Goal: Find specific page/section: Find specific page/section

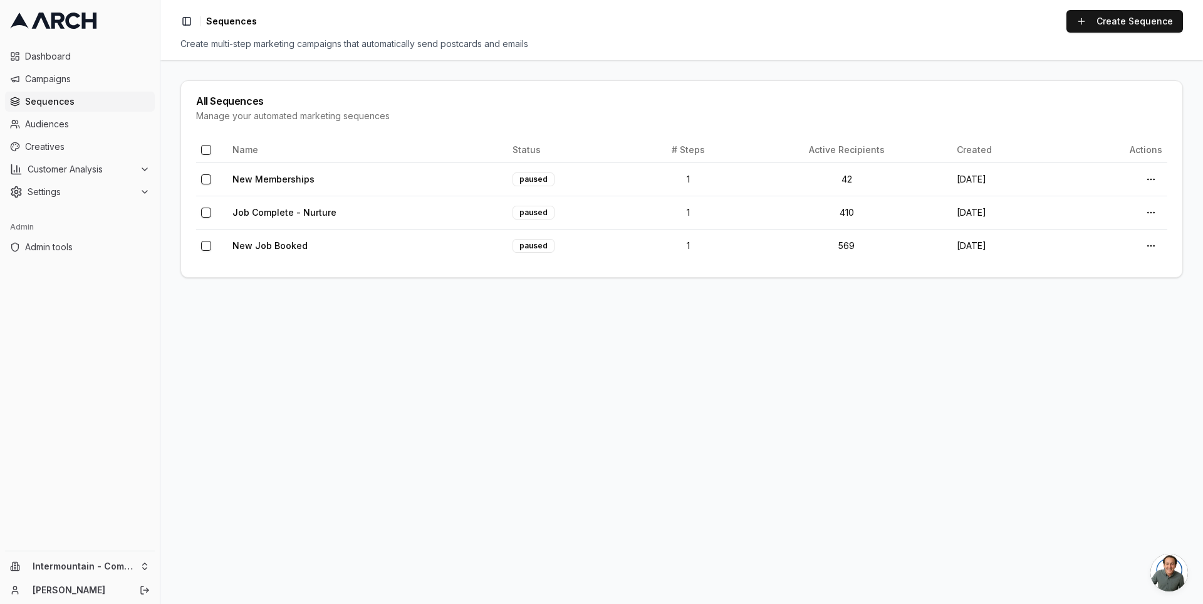
click at [100, 98] on span "Sequences" at bounding box center [87, 101] width 125 height 13
click at [98, 58] on span "Dashboard" at bounding box center [87, 56] width 125 height 13
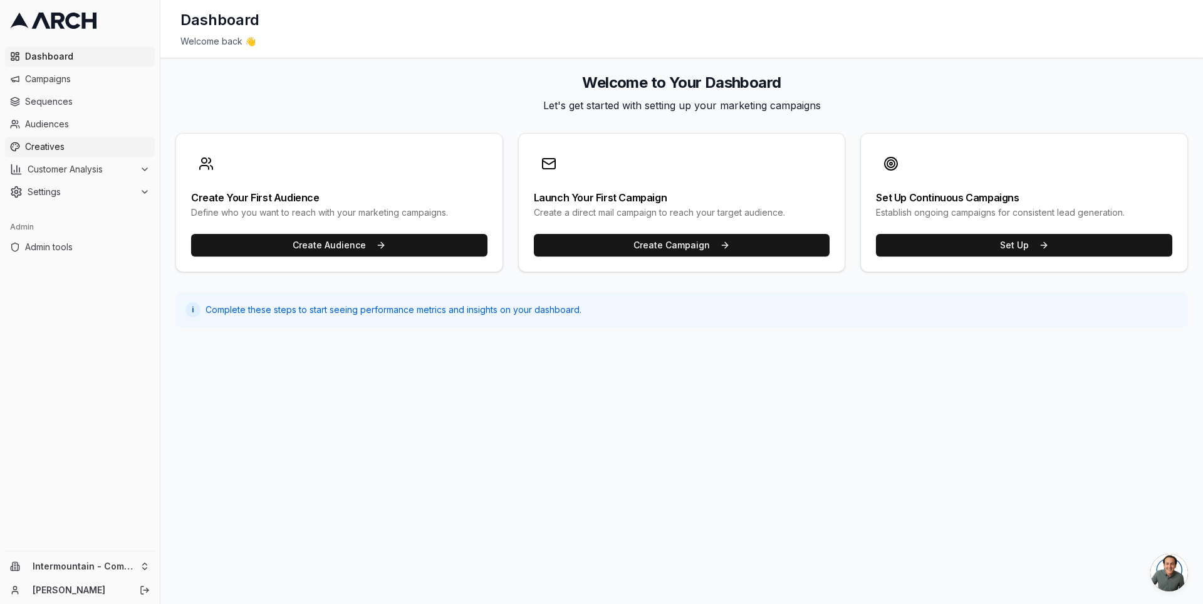
click at [108, 142] on span "Creatives" at bounding box center [87, 146] width 125 height 13
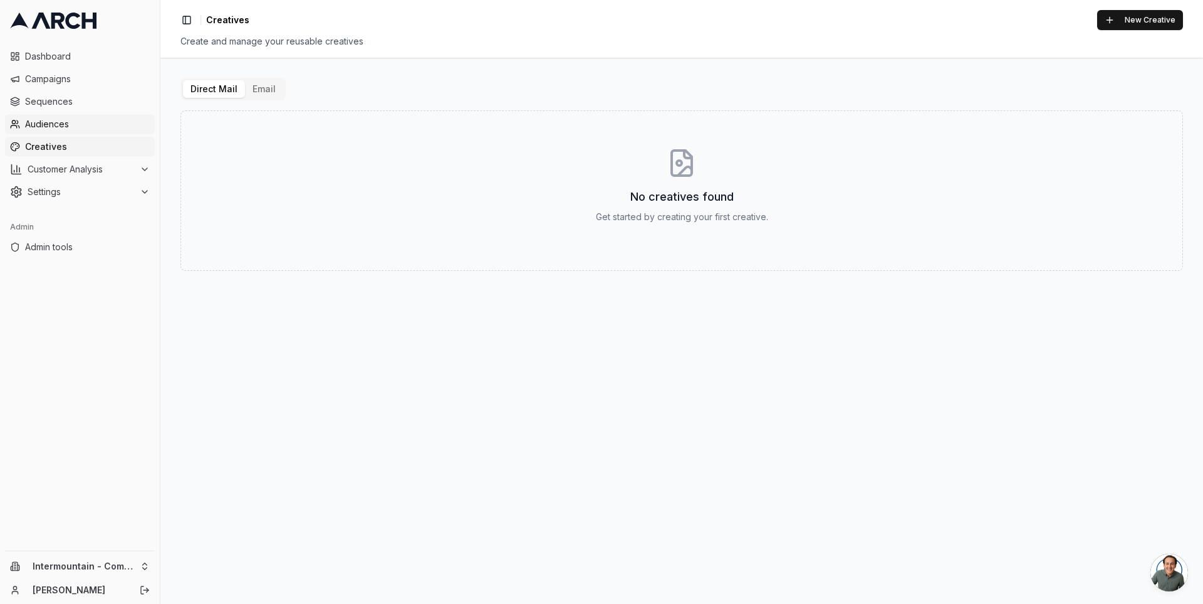
click at [107, 120] on span "Audiences" at bounding box center [87, 124] width 125 height 13
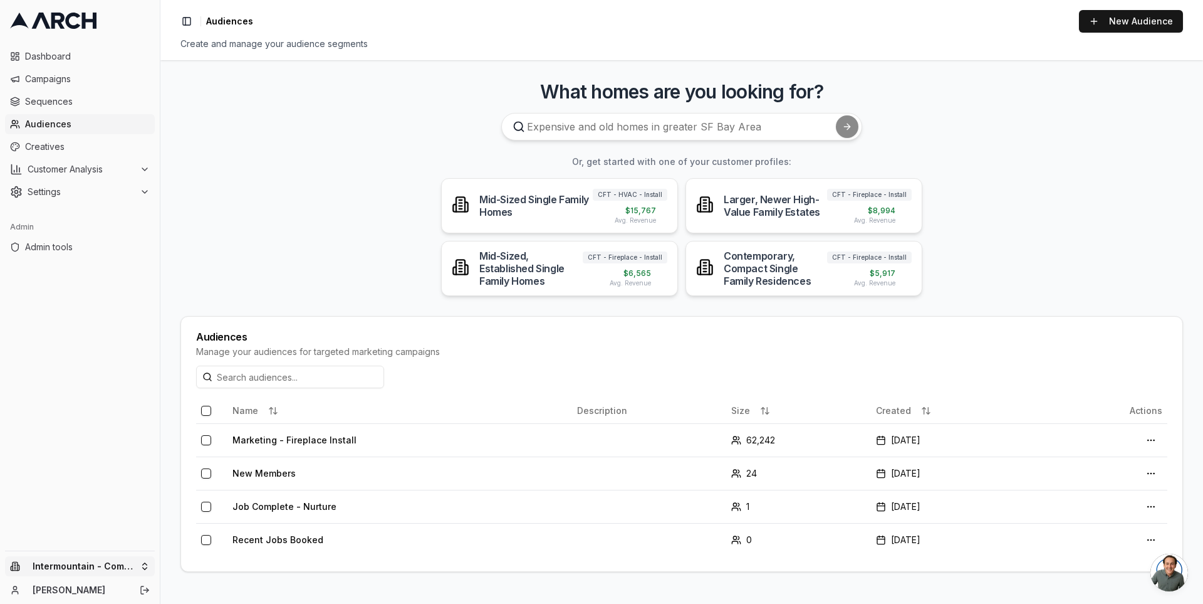
click at [121, 569] on html "Dashboard Campaigns Sequences Audiences Creatives Customer Analysis Settings Ad…" at bounding box center [601, 302] width 1203 height 604
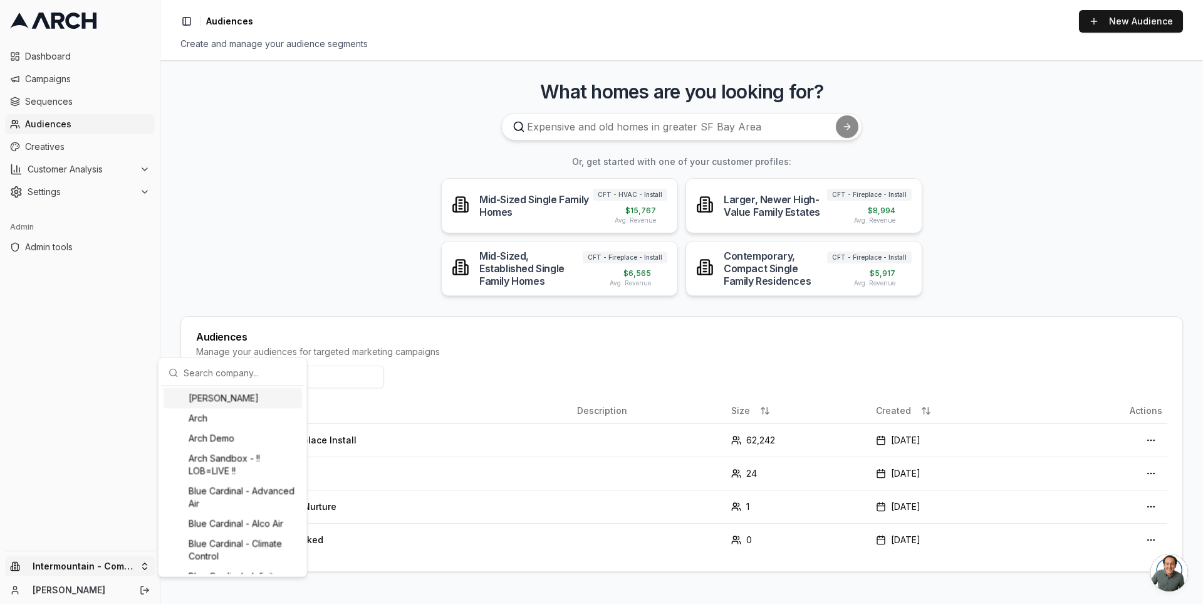
click at [199, 374] on input "text" at bounding box center [240, 372] width 113 height 25
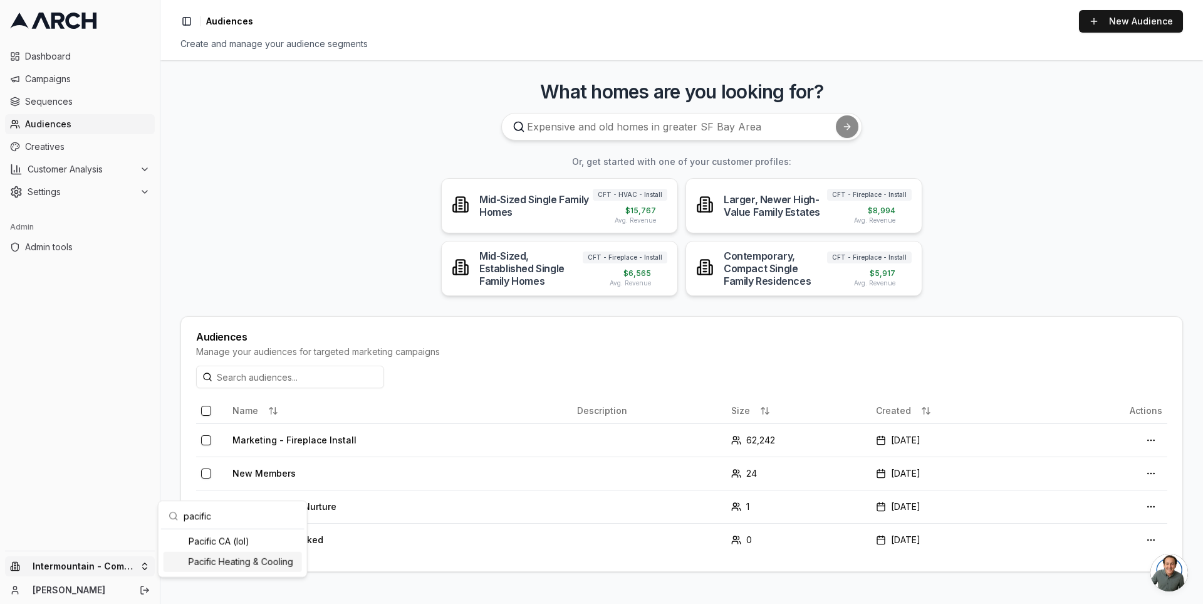
type input "pacific"
click at [241, 564] on div "Pacific Heating & Cooling" at bounding box center [233, 562] width 139 height 20
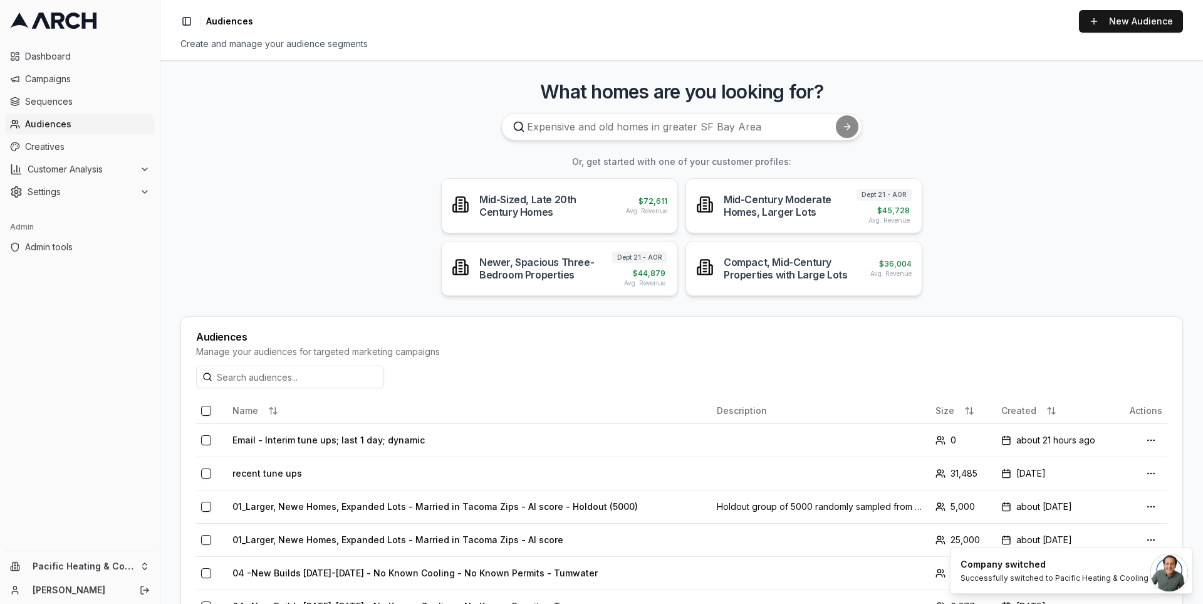
click at [169, 288] on main "What homes are you looking for? Or, get started with one of your customer profi…" at bounding box center [681, 331] width 1043 height 543
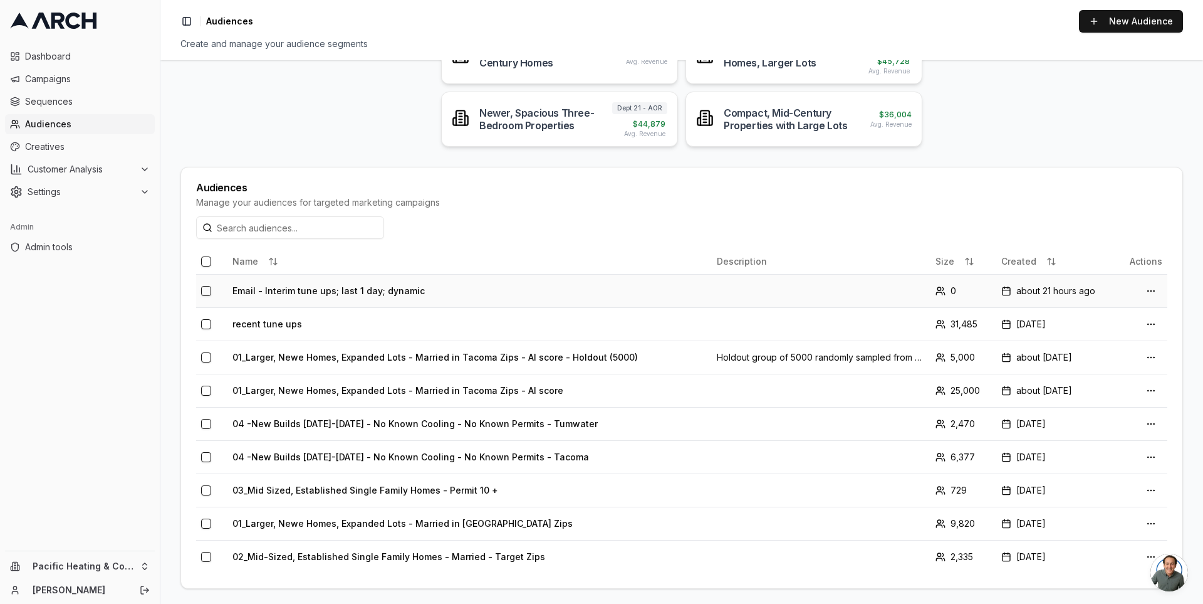
click at [303, 288] on td "Email - Interim tune ups; last 1 day; dynamic" at bounding box center [470, 290] width 485 height 33
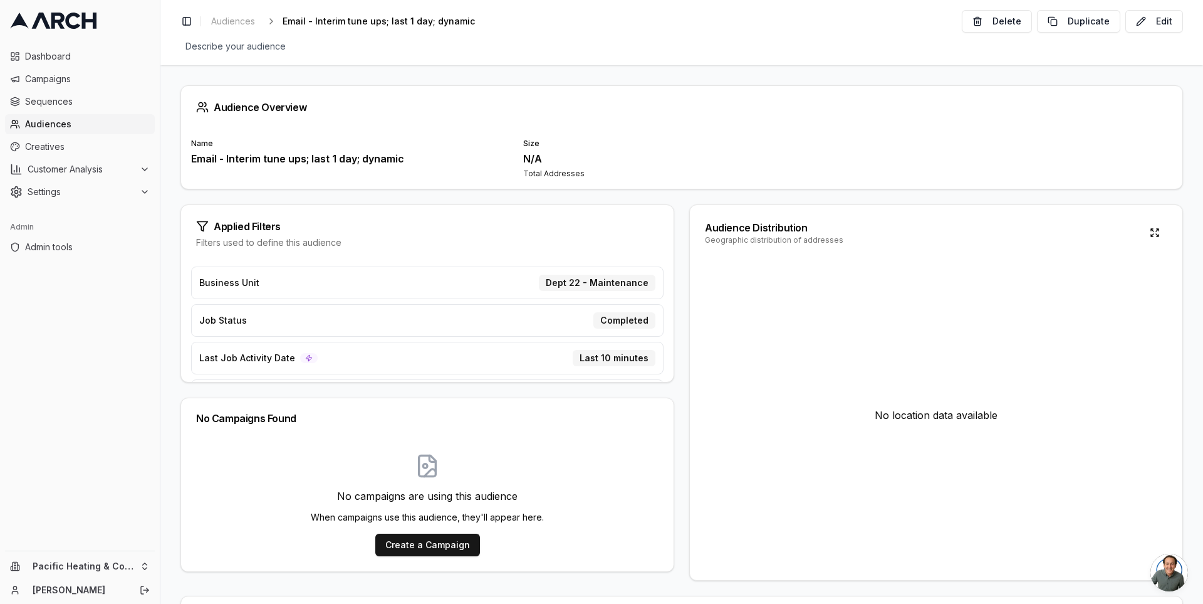
scroll to position [5, 0]
